Goal: Check status: Check status

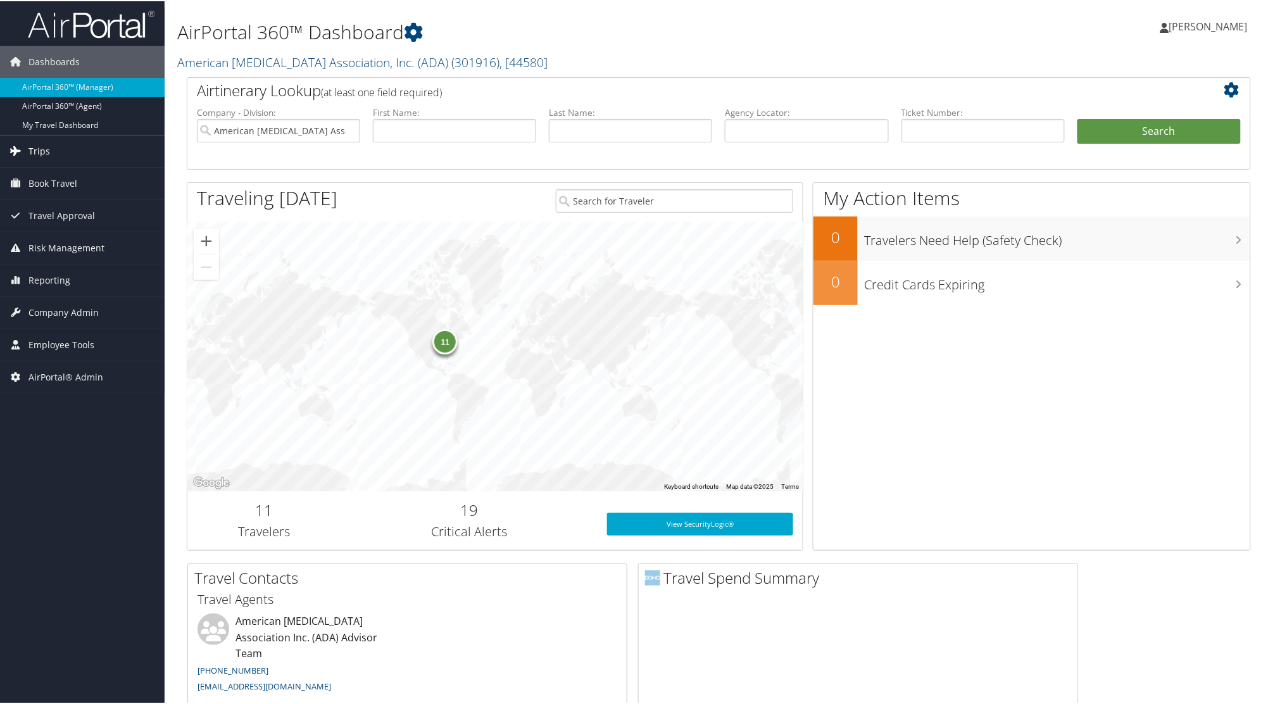
click at [30, 150] on span "Trips" at bounding box center [39, 150] width 22 height 32
click at [35, 144] on span "Trips" at bounding box center [39, 150] width 22 height 32
click at [36, 146] on span "Trips" at bounding box center [39, 150] width 22 height 32
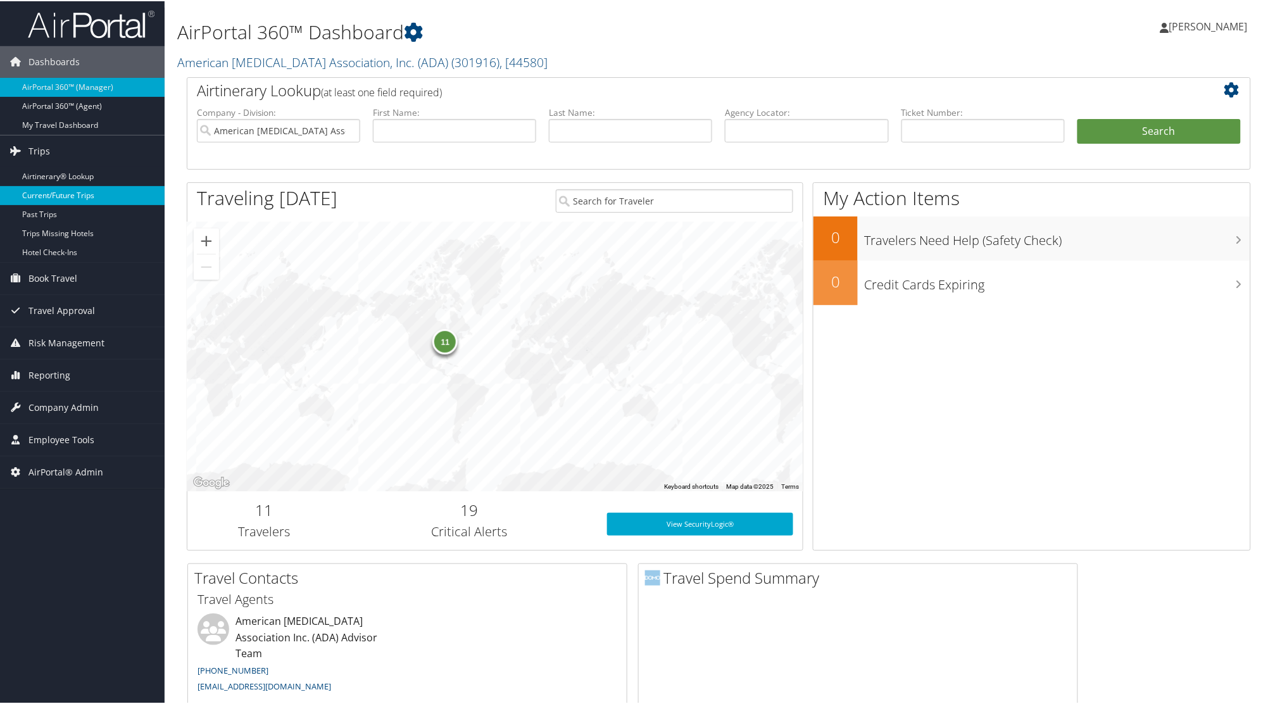
click at [35, 190] on link "Current/Future Trips" at bounding box center [82, 194] width 165 height 19
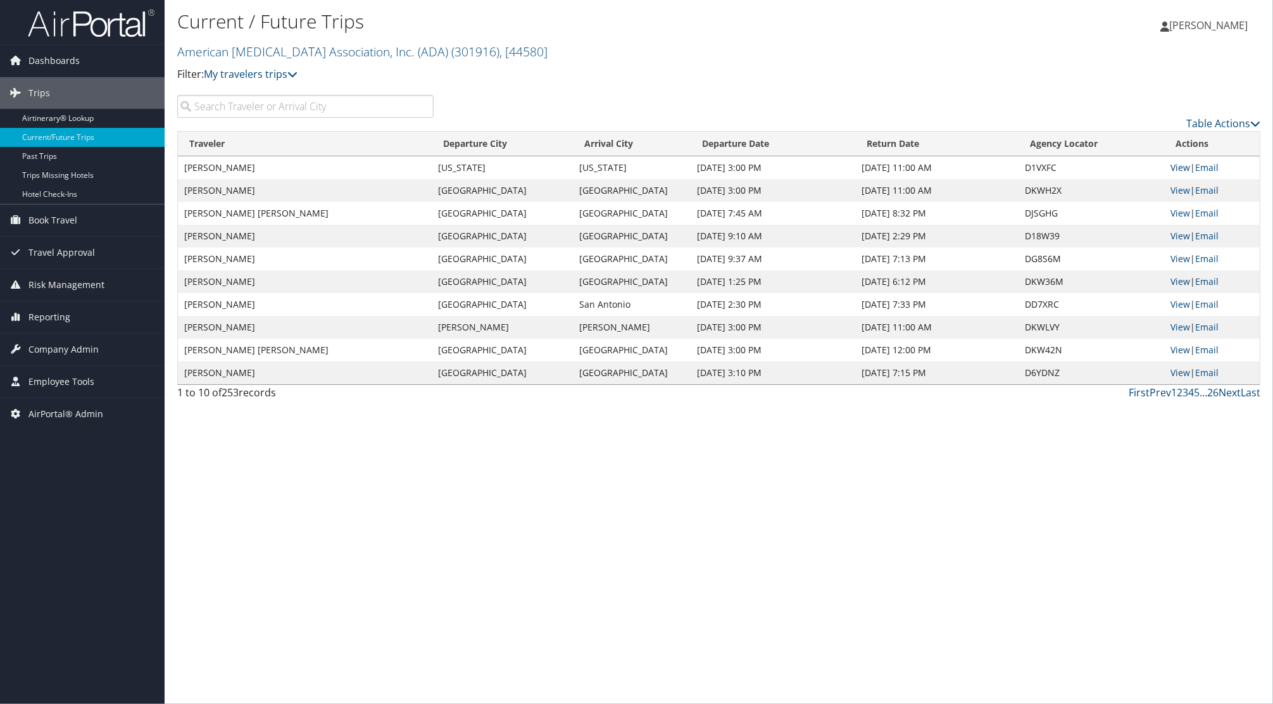
click at [1185, 168] on link "View" at bounding box center [1181, 167] width 20 height 12
